Goal: Transaction & Acquisition: Book appointment/travel/reservation

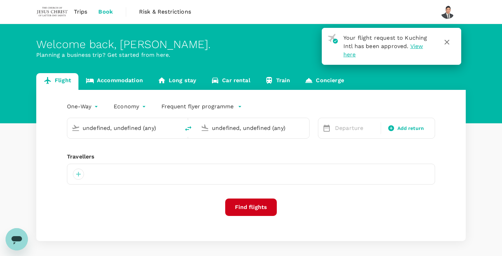
type input "roundtrip"
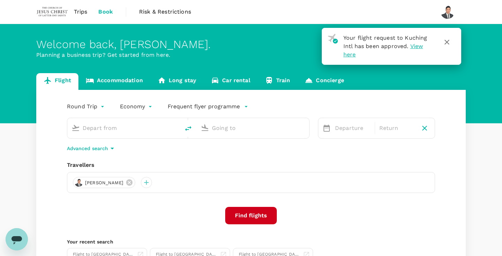
type input "Kuching Intl (KCH)"
type input "Kuala Lumpur Intl ([GEOGRAPHIC_DATA])"
click at [129, 83] on link "Accommodation" at bounding box center [115, 81] width 72 height 17
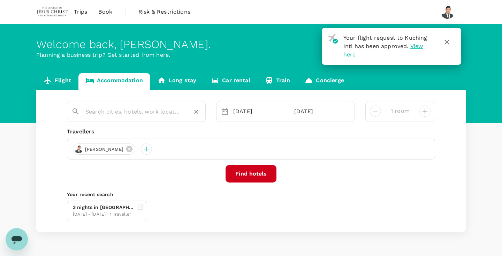
type input "Citadines Waterfront Kk"
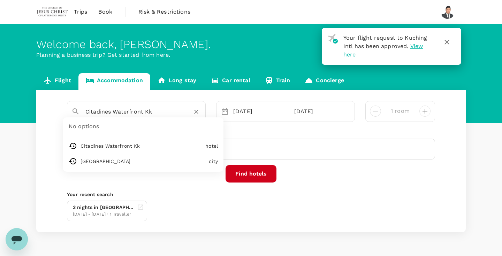
click at [127, 111] on input "Citadines Waterfront Kk" at bounding box center [133, 111] width 96 height 11
click at [71, 79] on link "Flight" at bounding box center [57, 81] width 42 height 17
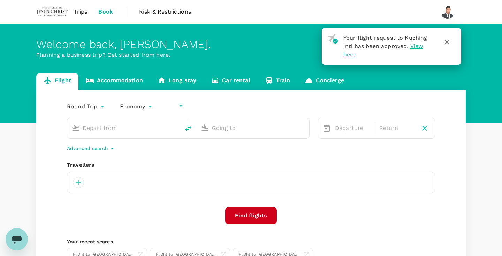
type input "undefined, undefined (any)"
type input "Kuching Intl (KCH)"
type input "Kuala Lumpur Intl ([GEOGRAPHIC_DATA])"
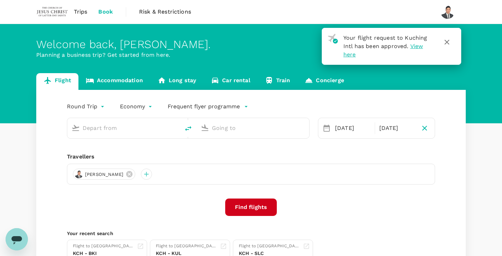
type input "Kuching Intl (KCH)"
type input "Kuala Lumpur Intl ([GEOGRAPHIC_DATA])"
type input "Kuching Intl (KCH)"
type input "Kuala Lumpur Intl ([GEOGRAPHIC_DATA])"
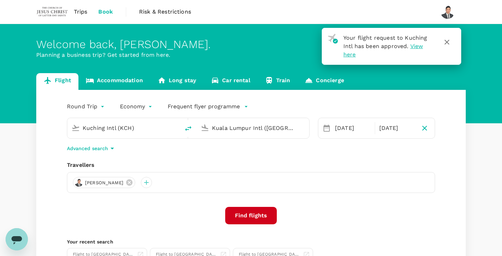
click at [125, 82] on link "Accommodation" at bounding box center [115, 81] width 72 height 17
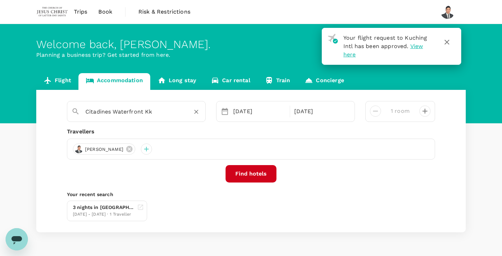
click at [154, 111] on input "Citadines Waterfront Kk" at bounding box center [133, 111] width 96 height 11
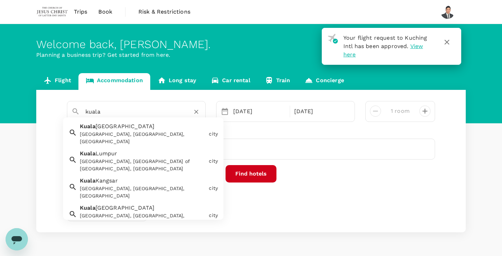
click at [145, 148] on div "Kuala Lumpur Kuala Lumpur, Federal Territory of Kuala Lumpur, Malaysia" at bounding box center [141, 160] width 129 height 26
type input "[GEOGRAPHIC_DATA]"
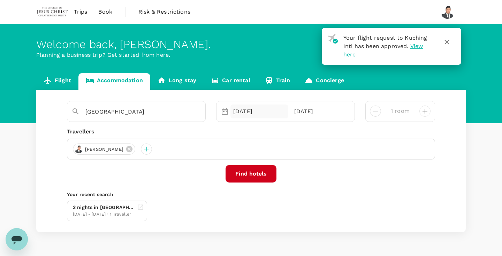
click at [248, 114] on div "03 Sep" at bounding box center [260, 112] width 58 height 14
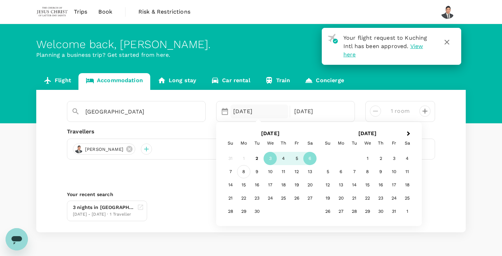
click at [245, 174] on div "8" at bounding box center [243, 172] width 13 height 13
click at [257, 173] on div "9" at bounding box center [257, 172] width 13 height 13
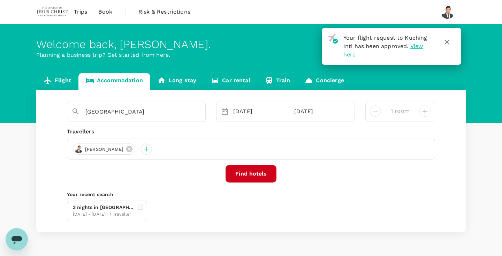
click at [257, 173] on button "Find hotels" at bounding box center [251, 173] width 51 height 17
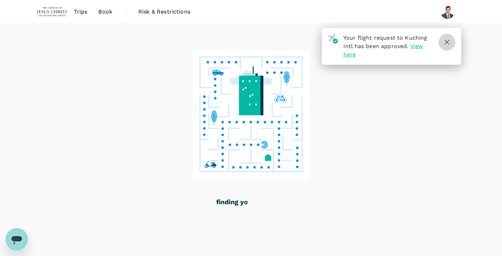
click at [448, 47] on button "button" at bounding box center [447, 42] width 17 height 17
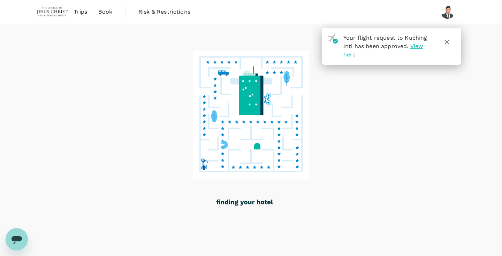
click at [448, 47] on button "button" at bounding box center [447, 42] width 17 height 17
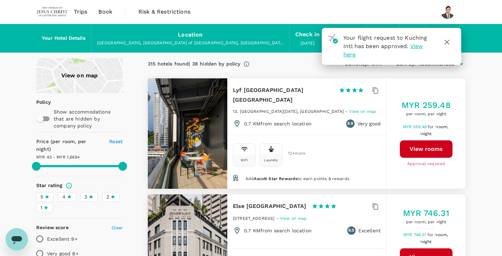
click at [448, 44] on icon "button" at bounding box center [447, 42] width 5 height 5
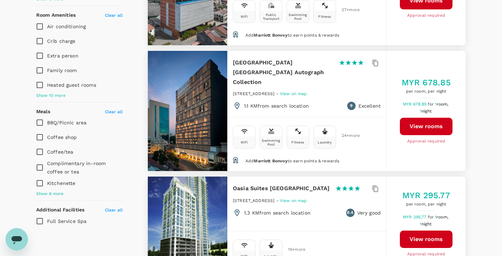
scroll to position [370, 0]
click at [261, 159] on span "Marriott Bonvoy" at bounding box center [270, 161] width 33 height 5
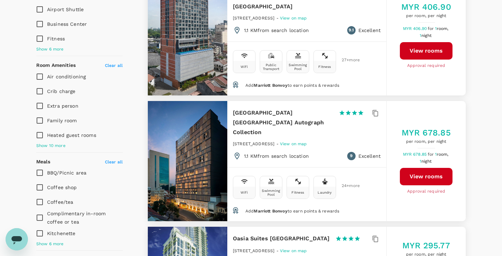
scroll to position [319, 0]
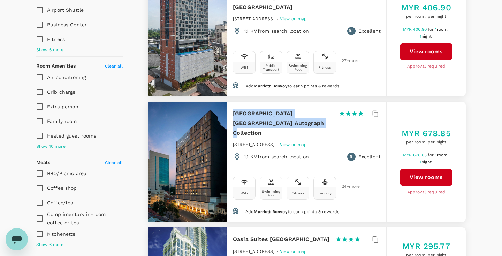
drag, startPoint x: 233, startPoint y: 94, endPoint x: 292, endPoint y: 104, distance: 59.1
click at [292, 109] on h6 "[GEOGRAPHIC_DATA] [GEOGRAPHIC_DATA] Autograph Collection" at bounding box center [283, 123] width 100 height 29
copy h6 "[GEOGRAPHIC_DATA] [GEOGRAPHIC_DATA] Autograph Collection"
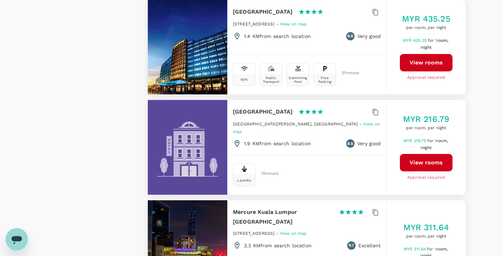
scroll to position [1236, 0]
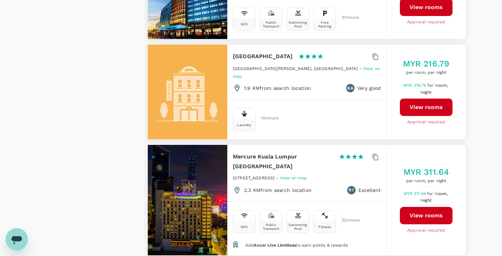
type input "1668.51"
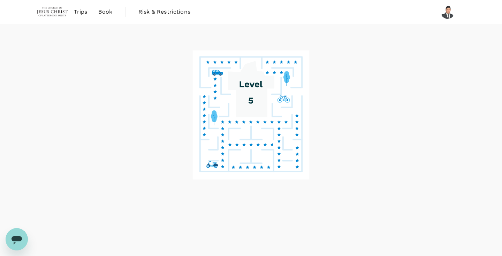
scroll to position [30, 0]
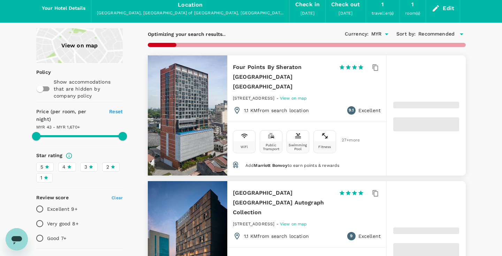
type input "1669.51"
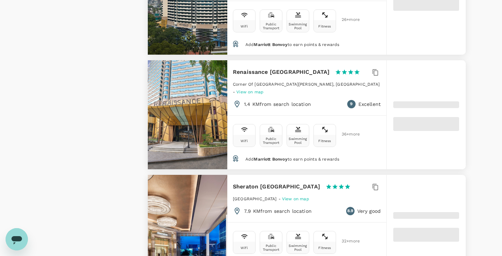
scroll to position [1048, 0]
drag, startPoint x: 233, startPoint y: 151, endPoint x: 315, endPoint y: 149, distance: 81.7
click at [315, 182] on div "Sheraton Petaling Jaya Hotel 1 Star 2 Stars 3 Stars 4 Stars 5 Stars" at bounding box center [295, 187] width 124 height 10
copy h6 "Sheraton [GEOGRAPHIC_DATA]"
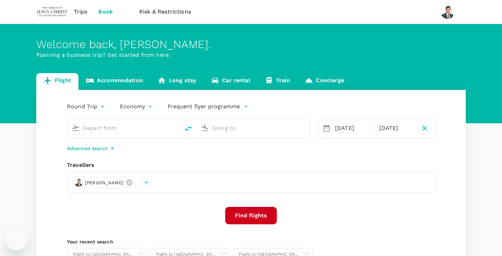
type input "Kuching Intl (KCH)"
type input "Kuala Lumpur Intl ([GEOGRAPHIC_DATA])"
click at [126, 81] on link "Accommodation" at bounding box center [115, 81] width 72 height 17
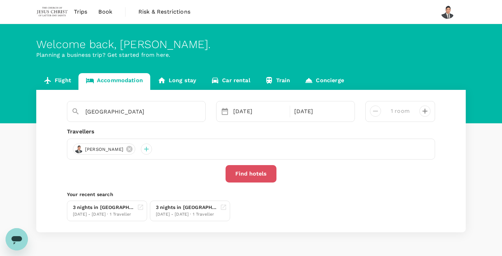
click at [255, 176] on button "Find hotels" at bounding box center [251, 173] width 51 height 17
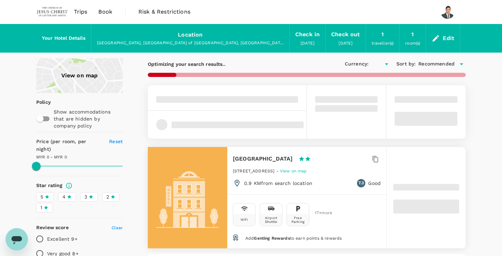
type input "1353.86"
type input "MYR"
type input "1353.86"
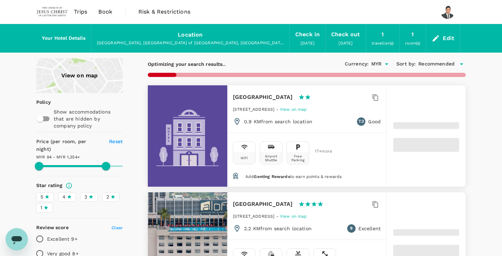
type input "42.51"
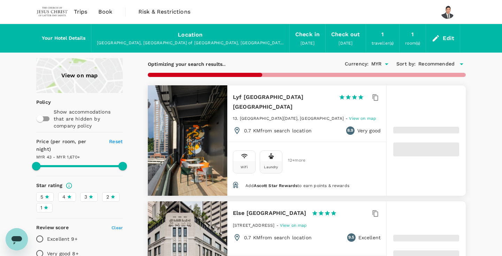
click at [67, 195] on icon at bounding box center [69, 197] width 5 height 5
click at [0, 0] on input "4" at bounding box center [0, 0] width 0 height 0
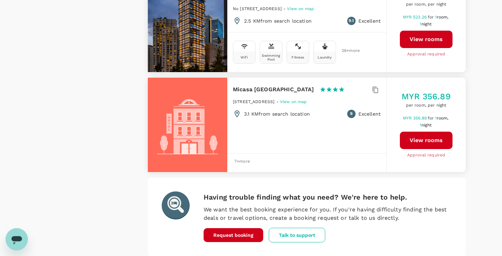
scroll to position [2065, 0]
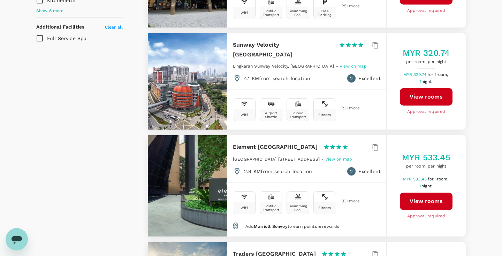
scroll to position [636, 0]
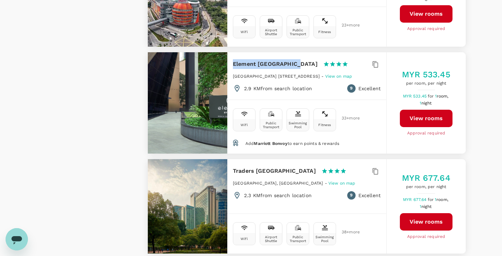
drag, startPoint x: 231, startPoint y: 63, endPoint x: 298, endPoint y: 65, distance: 67.0
click at [298, 65] on div "Element [GEOGRAPHIC_DATA] 1 Star 2 Stars 3 Stars 4 Stars 5 Stars [GEOGRAPHIC_DA…" at bounding box center [307, 75] width 159 height 47
copy h6 "Element [GEOGRAPHIC_DATA]"
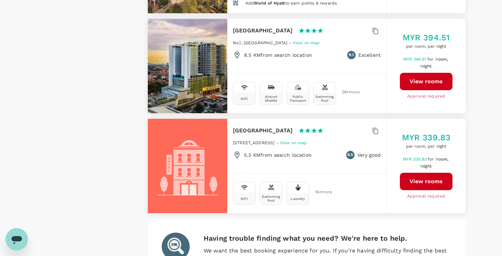
scroll to position [2006, 0]
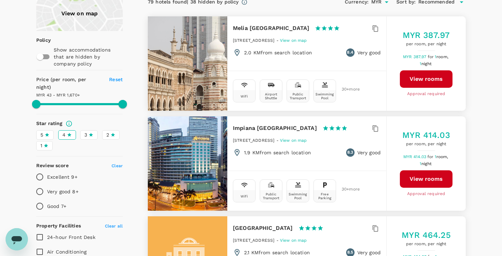
scroll to position [0, 0]
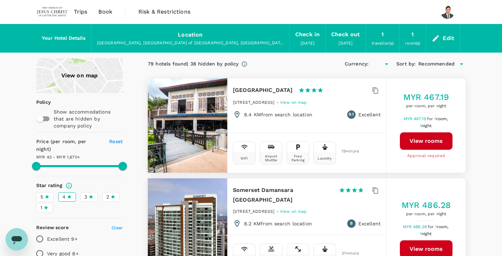
type input "1669.51"
type input "MYR"
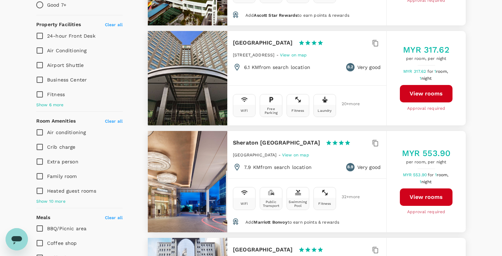
scroll to position [266, 0]
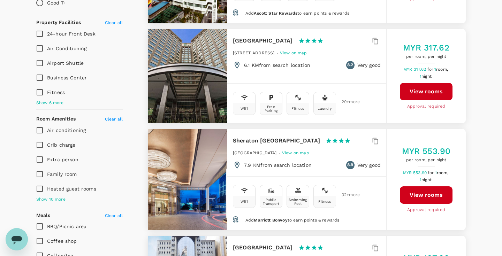
drag, startPoint x: 231, startPoint y: 133, endPoint x: 314, endPoint y: 133, distance: 82.7
click at [314, 133] on div "[GEOGRAPHIC_DATA] 1 Star 2 Stars 3 Stars 4 Stars 5 Stars [GEOGRAPHIC_DATA] - Vi…" at bounding box center [307, 152] width 159 height 47
copy h6 "Sheraton [GEOGRAPHIC_DATA]"
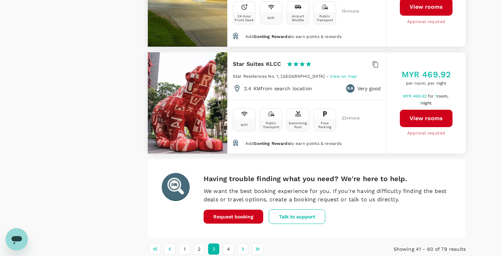
scroll to position [2091, 0]
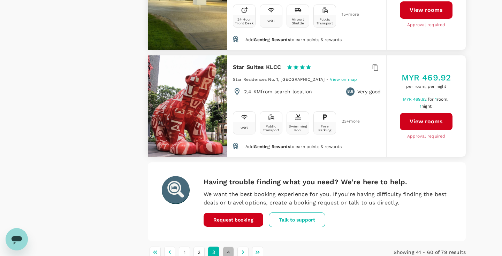
click at [228, 247] on button "4" at bounding box center [228, 252] width 11 height 11
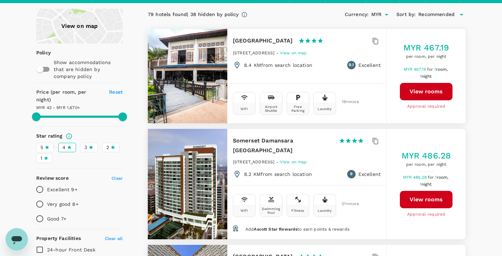
scroll to position [0, 0]
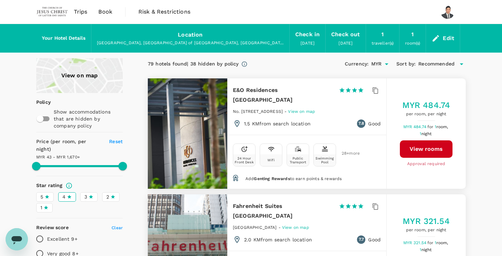
type input "1669.51"
click at [103, 13] on span "Book" at bounding box center [105, 12] width 14 height 8
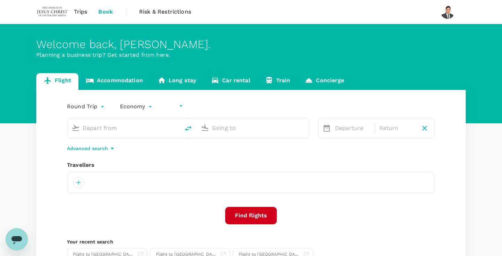
type input "undefined, undefined (any)"
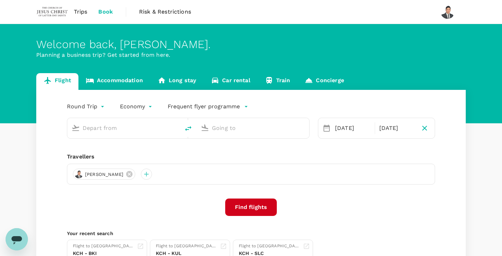
type input "Kuching Intl (KCH)"
type input "Kuala Lumpur Intl ([GEOGRAPHIC_DATA])"
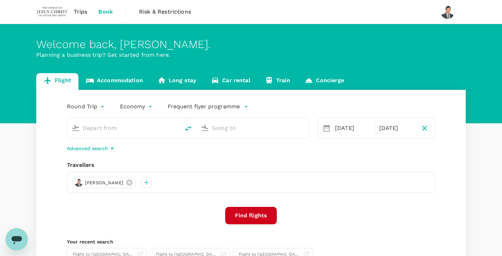
type input "Kuching Intl (KCH)"
type input "Kuala Lumpur Intl ([GEOGRAPHIC_DATA])"
click at [130, 82] on link "Accommodation" at bounding box center [115, 81] width 72 height 17
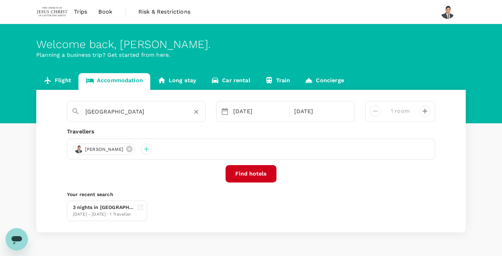
click at [130, 118] on div "[GEOGRAPHIC_DATA]" at bounding box center [133, 109] width 135 height 18
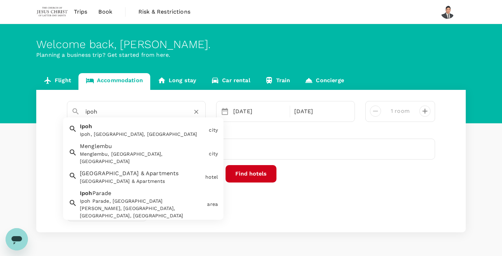
click at [120, 133] on div "Ipoh, [GEOGRAPHIC_DATA], [GEOGRAPHIC_DATA]" at bounding box center [143, 134] width 126 height 7
type input "Ipoh"
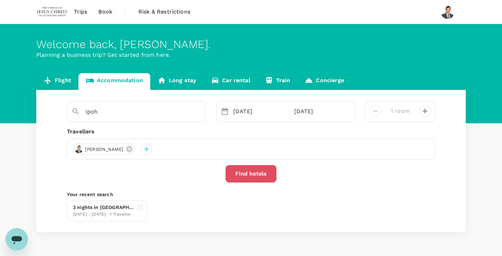
click at [249, 176] on button "Find hotels" at bounding box center [251, 173] width 51 height 17
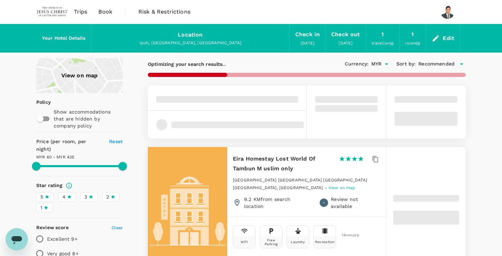
type input "434.88"
type input "26"
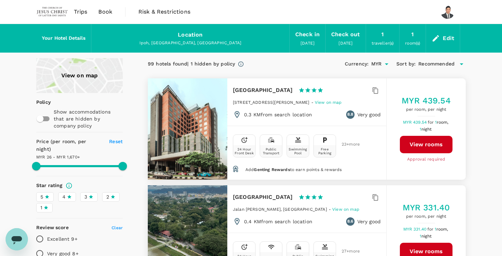
click at [66, 194] on div "4" at bounding box center [66, 197] width 9 height 7
click at [0, 0] on input "4" at bounding box center [0, 0] width 0 height 0
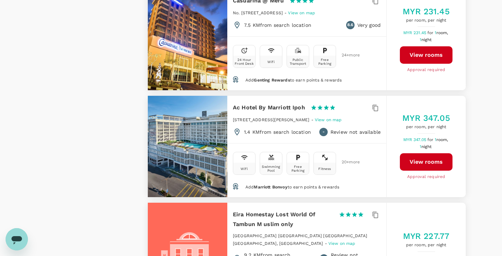
scroll to position [920, 0]
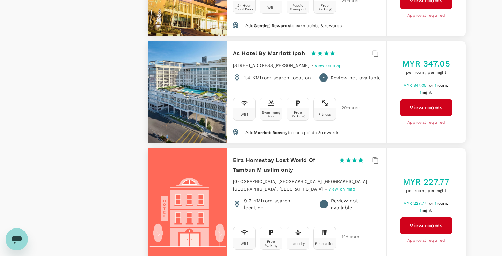
click at [274, 131] on span "Marriott Bonvoy" at bounding box center [270, 133] width 33 height 5
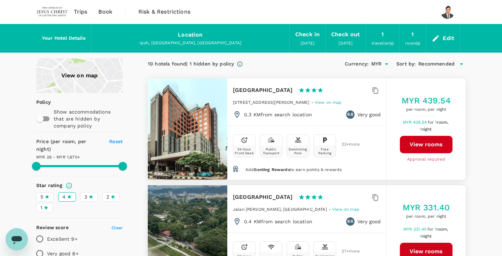
scroll to position [0, 0]
type input "1669"
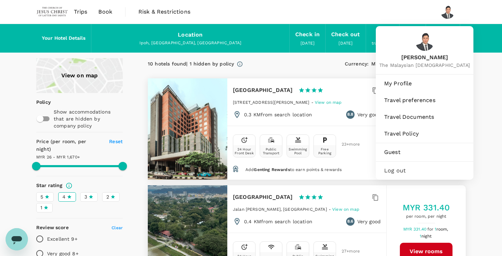
click at [445, 14] on img at bounding box center [448, 12] width 14 height 14
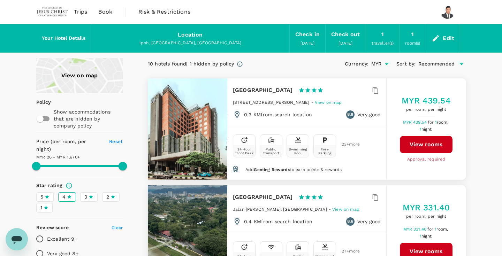
click at [445, 14] on img at bounding box center [448, 12] width 14 height 14
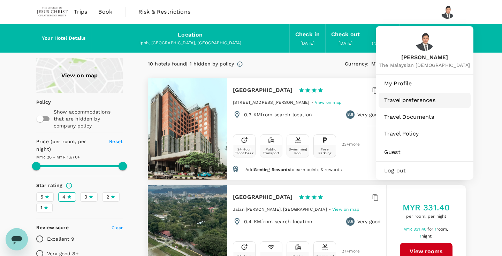
click at [414, 105] on span "Travel preferences" at bounding box center [425, 100] width 81 height 8
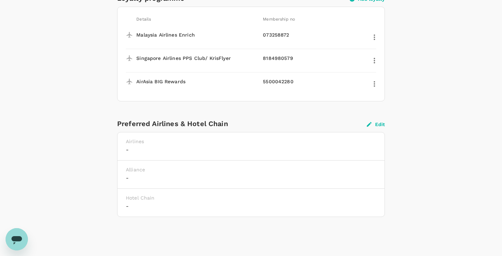
scroll to position [82, 0]
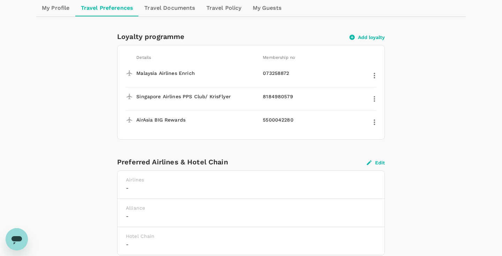
click at [372, 37] on button "Add loyalty" at bounding box center [367, 37] width 35 height 6
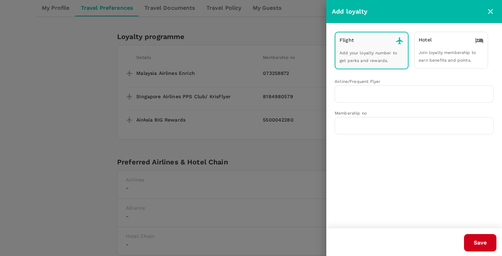
click at [437, 46] on div "Hotel Join loyalty membership to earn benefits and points." at bounding box center [452, 50] width 74 height 37
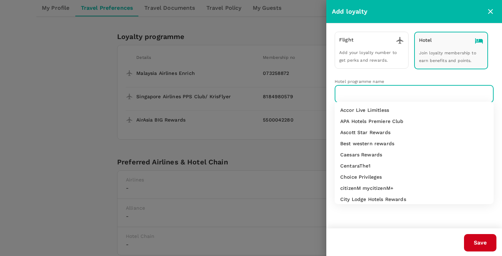
click at [361, 97] on input "text" at bounding box center [409, 94] width 142 height 13
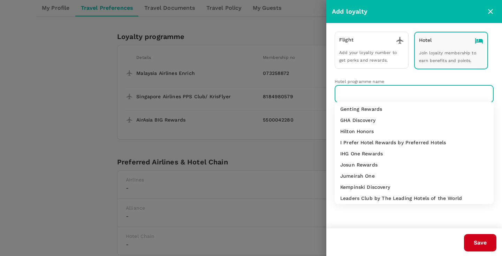
scroll to position [169, 0]
